Goal: Transaction & Acquisition: Purchase product/service

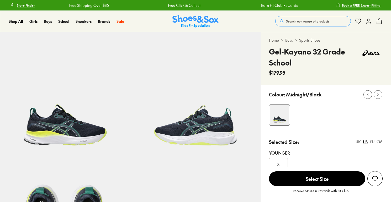
select select "*"
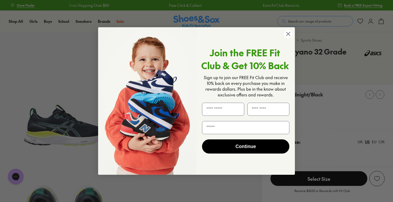
click at [289, 35] on icon "Close dialog" at bounding box center [289, 34] width 4 height 4
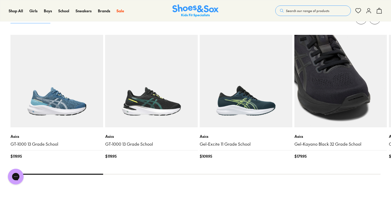
scroll to position [503, 0]
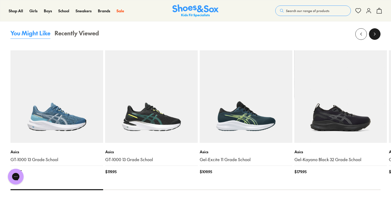
click at [373, 35] on icon at bounding box center [374, 33] width 5 height 5
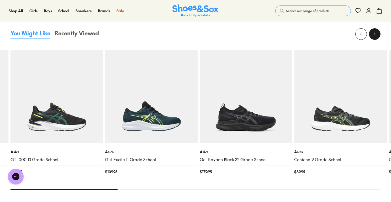
click at [373, 35] on icon at bounding box center [374, 33] width 5 height 5
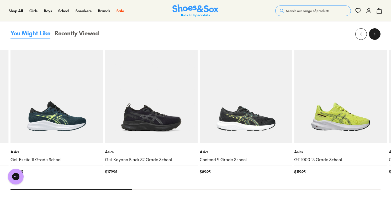
click at [373, 35] on icon at bounding box center [374, 33] width 5 height 5
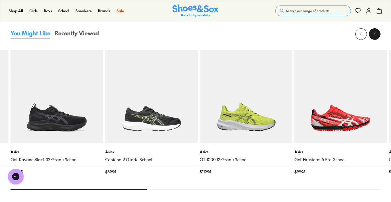
click at [373, 36] on icon at bounding box center [374, 33] width 5 height 5
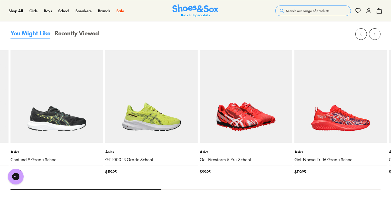
click at [235, 110] on img at bounding box center [246, 96] width 93 height 93
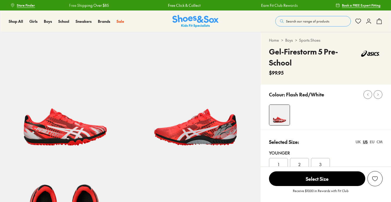
select select "*"
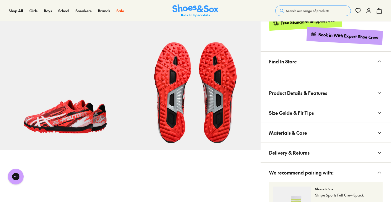
scroll to position [275, 0]
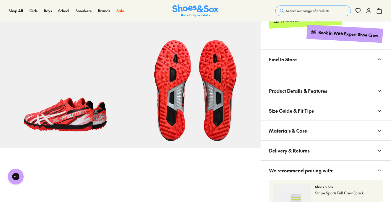
click at [308, 89] on span "Product Details & Features" at bounding box center [298, 90] width 58 height 15
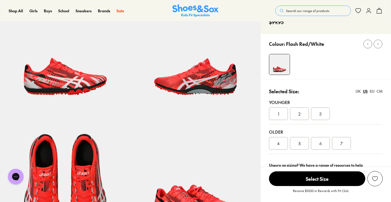
scroll to position [50, 0]
click at [317, 117] on div "3" at bounding box center [320, 114] width 19 height 13
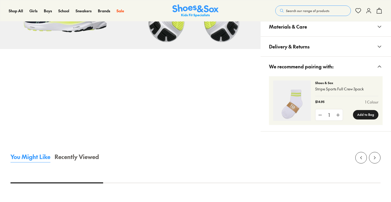
scroll to position [412, 0]
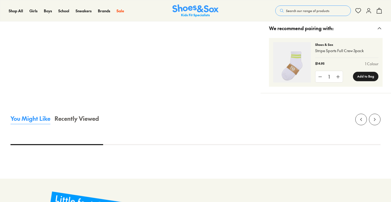
select select "*"
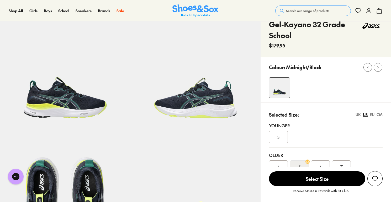
scroll to position [27, 0]
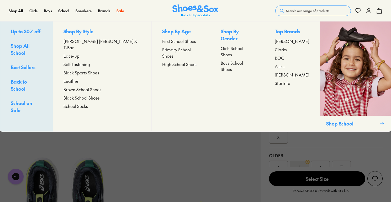
click at [78, 78] on span "Leather" at bounding box center [71, 81] width 15 height 6
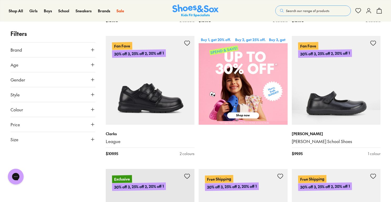
scroll to position [230, 0]
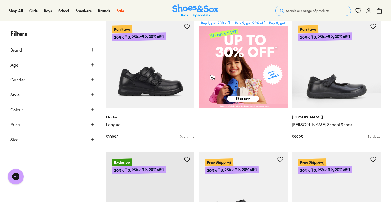
click at [260, 87] on img at bounding box center [243, 63] width 89 height 89
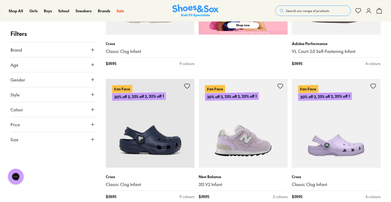
scroll to position [345, 0]
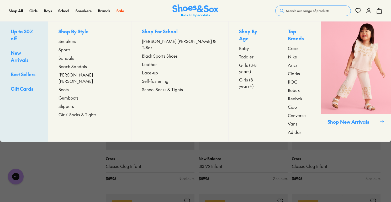
click at [26, 71] on span "Best Sellers" at bounding box center [23, 74] width 25 height 7
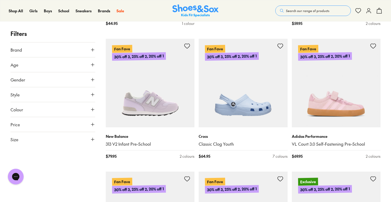
scroll to position [334, 0]
click at [65, 137] on button "Size" at bounding box center [52, 139] width 85 height 15
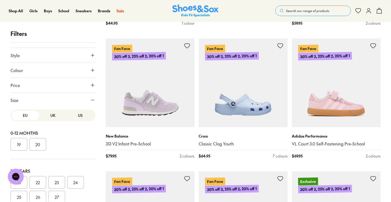
scroll to position [45, 0]
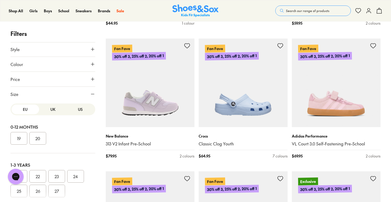
click at [71, 111] on button "US" at bounding box center [81, 110] width 28 height 10
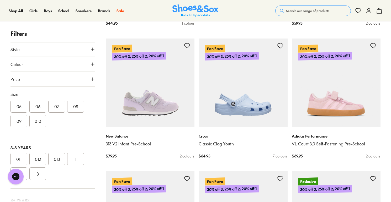
scroll to position [102, 0]
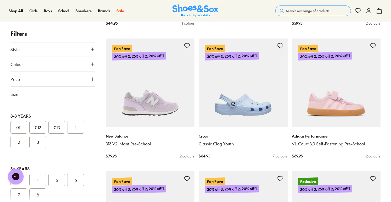
click at [20, 126] on button "011" at bounding box center [18, 127] width 17 height 13
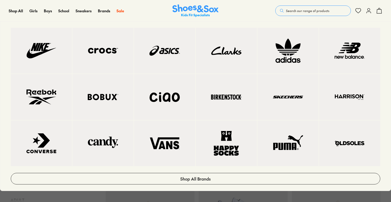
scroll to position [359, 0]
click at [281, 95] on img at bounding box center [288, 97] width 40 height 25
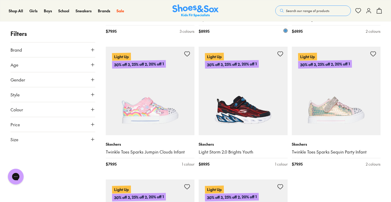
scroll to position [1262, 0]
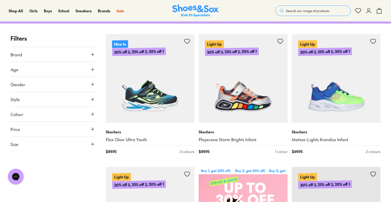
scroll to position [56, 0]
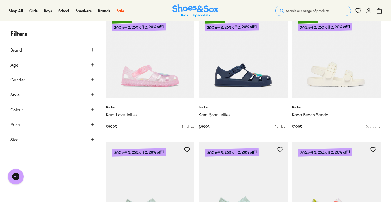
scroll to position [768, 0]
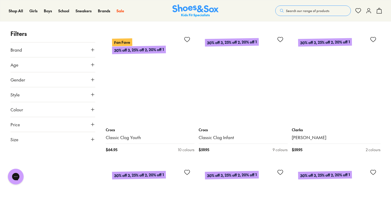
scroll to position [2342, 0]
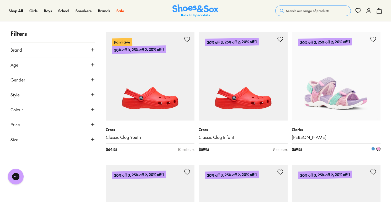
type input "***"
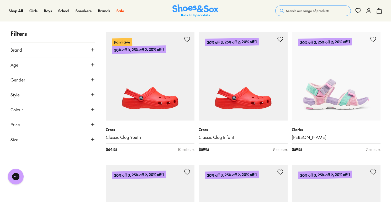
click at [319, 11] on span "Search our range of products" at bounding box center [307, 10] width 43 height 5
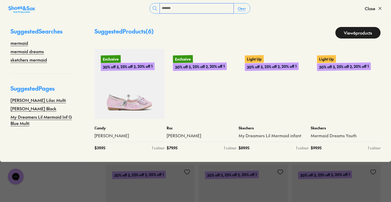
type input "*******"
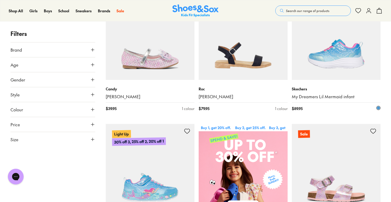
scroll to position [75, 0]
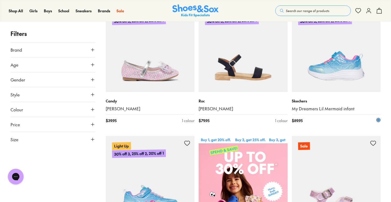
click at [331, 58] on img at bounding box center [336, 47] width 89 height 89
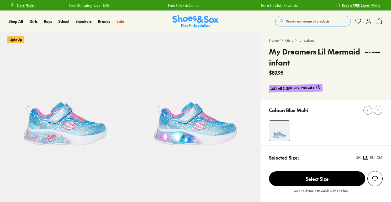
select select "*"
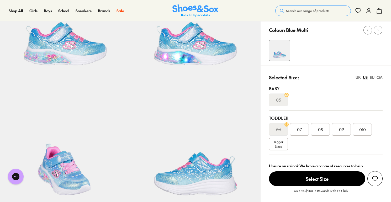
scroll to position [81, 0]
click at [357, 128] on div "010" at bounding box center [362, 129] width 19 height 13
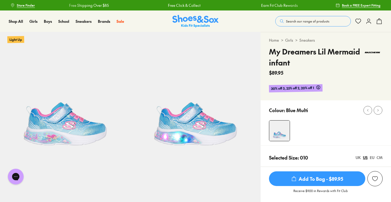
click at [292, 22] on span "Search our range of products" at bounding box center [307, 21] width 43 height 5
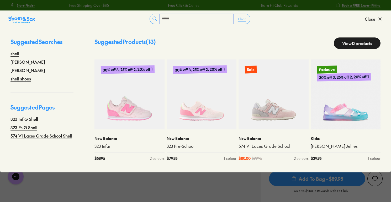
type input "*****"
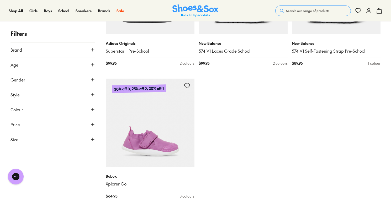
scroll to position [564, 0]
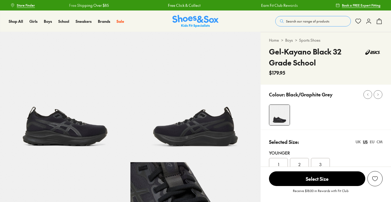
select select "*"
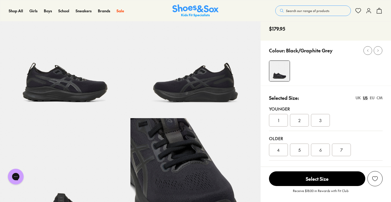
scroll to position [44, 0]
click at [359, 99] on div "UK" at bounding box center [358, 99] width 5 height 6
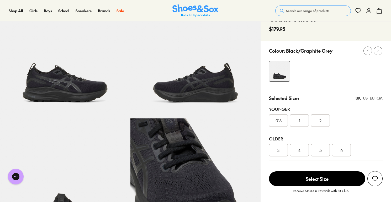
click at [367, 99] on div "US" at bounding box center [365, 99] width 5 height 6
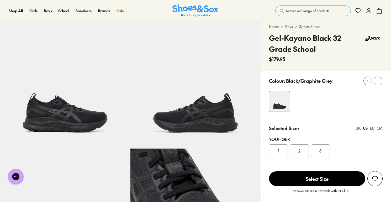
scroll to position [0, 0]
